Goal: Information Seeking & Learning: Learn about a topic

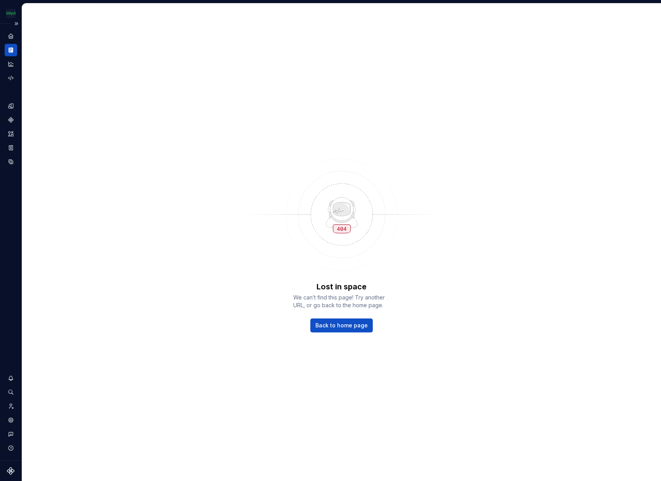
click at [14, 48] on icon "Documentation" at bounding box center [10, 50] width 7 height 7
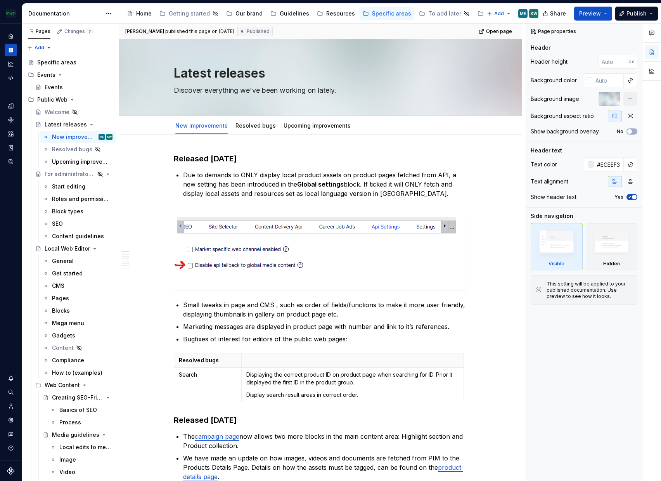
scroll to position [1005, 0]
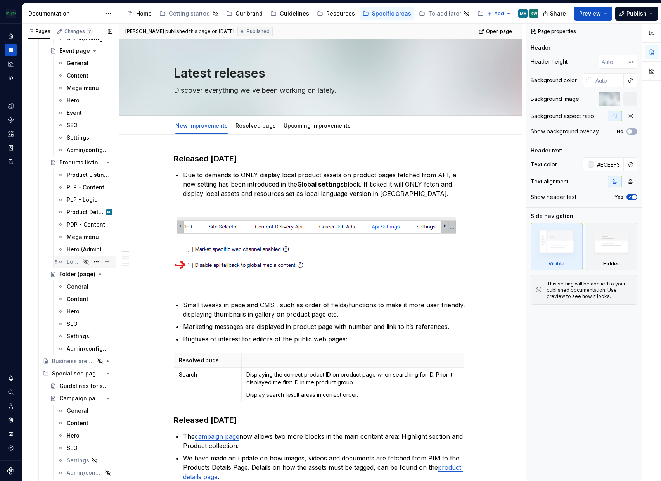
click at [73, 262] on div "Localization keys" at bounding box center [74, 262] width 14 height 8
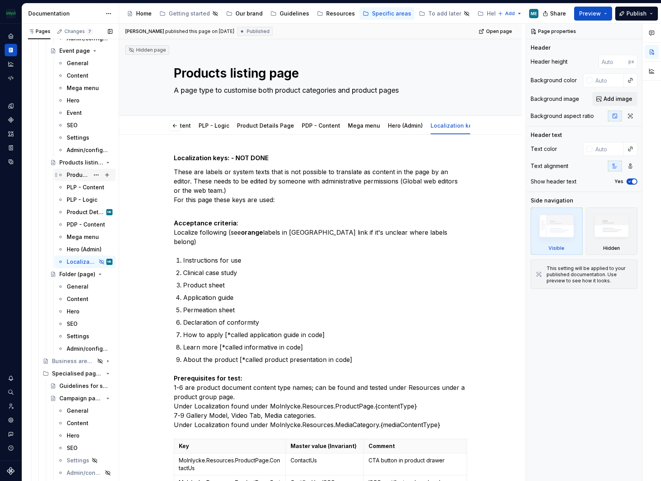
scroll to position [889, 0]
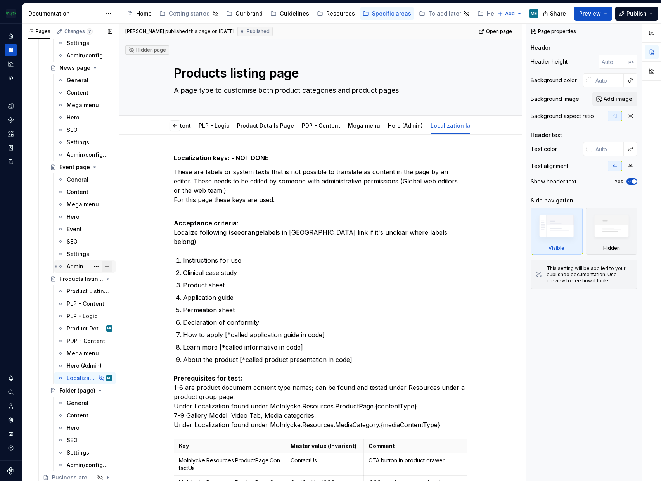
drag, startPoint x: 76, startPoint y: 267, endPoint x: 103, endPoint y: 262, distance: 27.6
click at [76, 267] on div "Admin/configuration" at bounding box center [78, 267] width 23 height 8
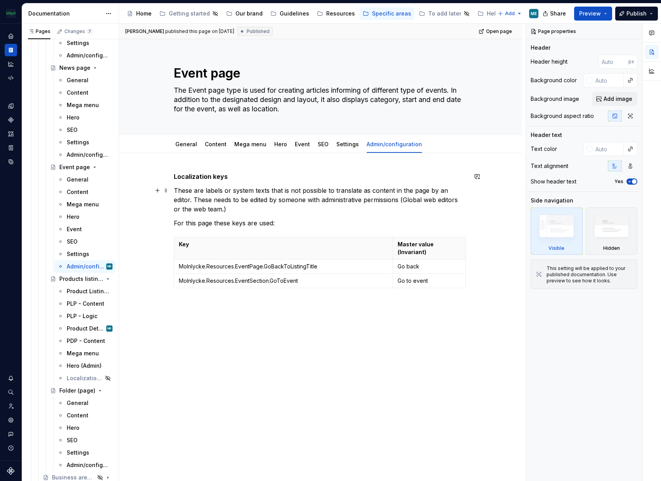
click at [496, 187] on div "Localization keys These are labels or system texts that is not possible to tran…" at bounding box center [320, 308] width 403 height 311
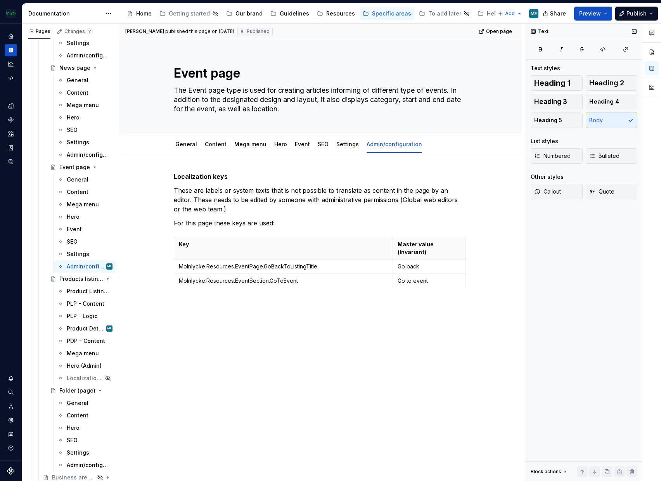
click at [548, 279] on div "Text Text styles Heading 1 Heading 2 Heading 3 Heading 4 Heading 5 Body List st…" at bounding box center [584, 253] width 116 height 458
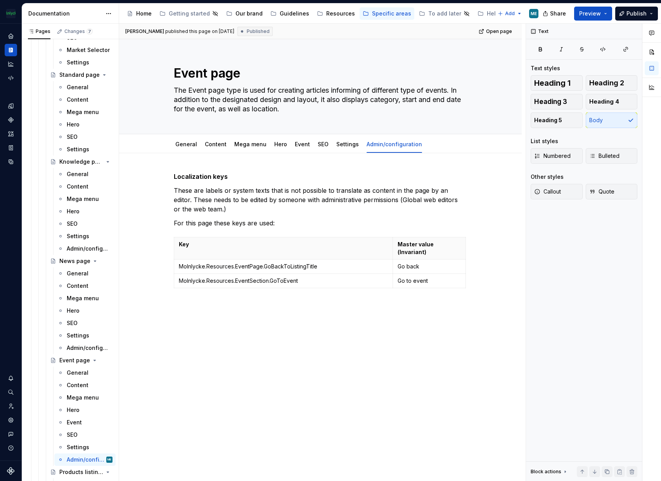
scroll to position [695, 0]
type textarea "*"
